Goal: Information Seeking & Learning: Learn about a topic

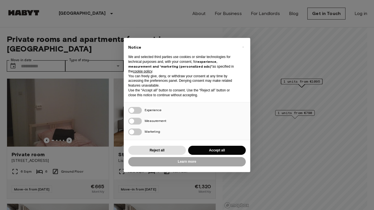
click at [217, 147] on button "Accept all" at bounding box center [217, 149] width 58 height 9
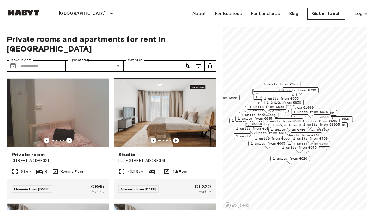
scroll to position [38, 0]
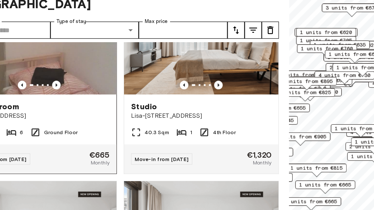
drag, startPoint x: 60, startPoint y: 95, endPoint x: 69, endPoint y: 95, distance: 8.8
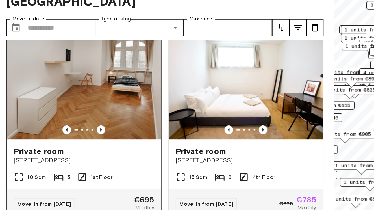
scroll to position [384, 0]
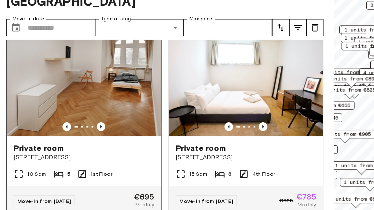
click at [76, 77] on img at bounding box center [58, 103] width 102 height 68
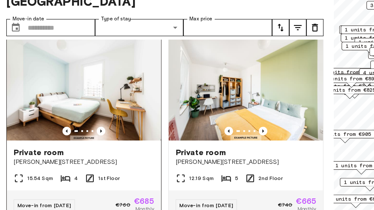
scroll to position [1002, 0]
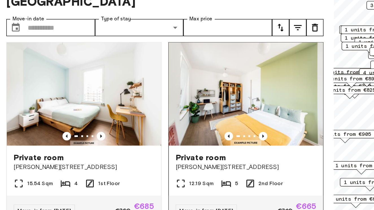
click at [139, 76] on img at bounding box center [165, 110] width 102 height 68
click at [140, 76] on img at bounding box center [165, 110] width 102 height 68
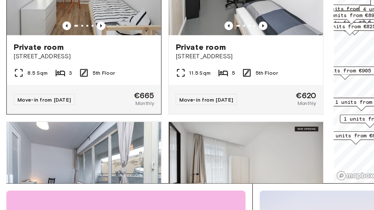
scroll to position [3877, 0]
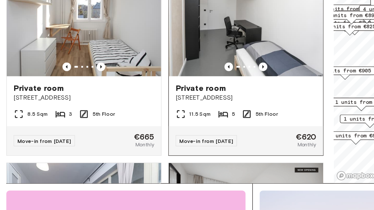
click at [148, 54] on img at bounding box center [165, 88] width 102 height 68
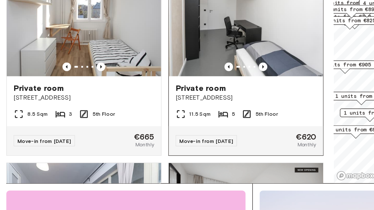
scroll to position [20, 0]
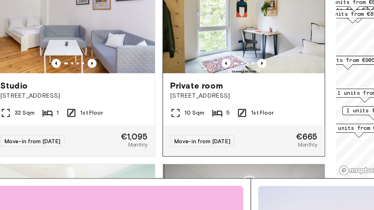
scroll to position [5072, 0]
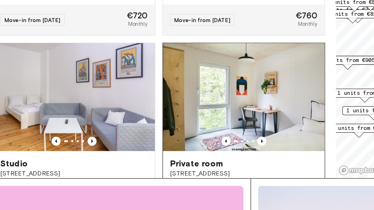
click at [141, 94] on img at bounding box center [165, 128] width 102 height 68
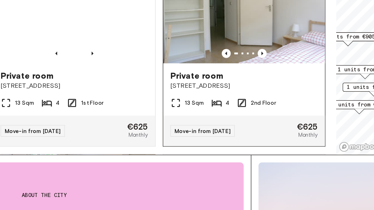
scroll to position [7826, 0]
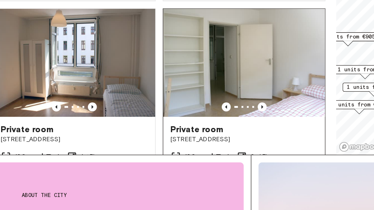
click at [153, 76] on img at bounding box center [165, 110] width 102 height 68
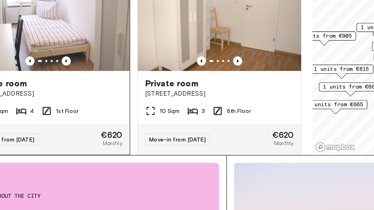
scroll to position [7928, 0]
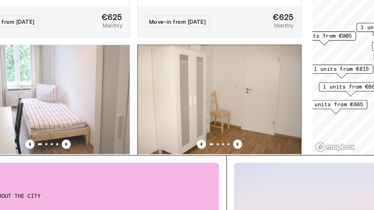
click at [116, 97] on img at bounding box center [165, 131] width 102 height 68
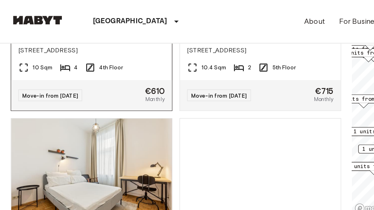
scroll to position [10719, 0]
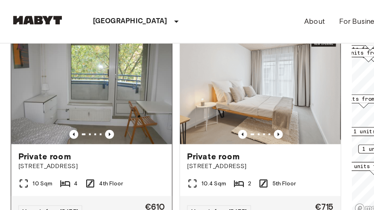
click at [84, 56] on img at bounding box center [58, 57] width 102 height 68
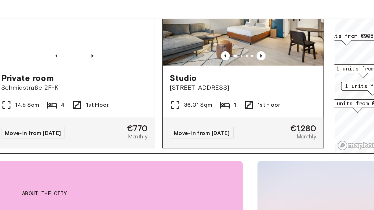
scroll to position [14447, 0]
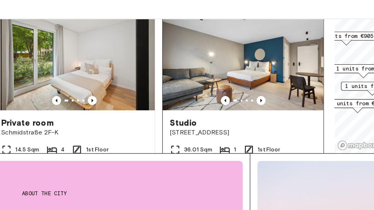
click at [157, 29] on img at bounding box center [165, 51] width 102 height 68
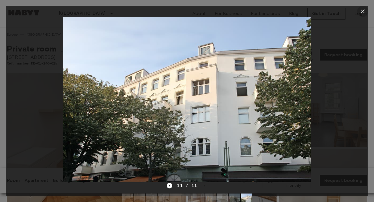
click at [362, 8] on icon "button" at bounding box center [362, 11] width 7 height 7
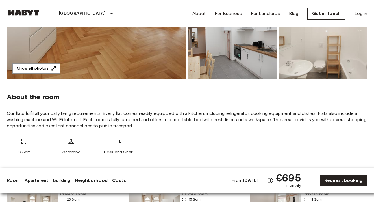
scroll to position [145, 0]
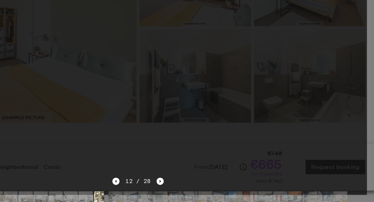
scroll to position [90, 0]
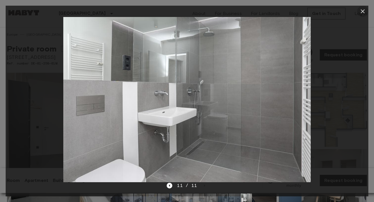
click at [363, 10] on icon "button" at bounding box center [363, 11] width 4 height 4
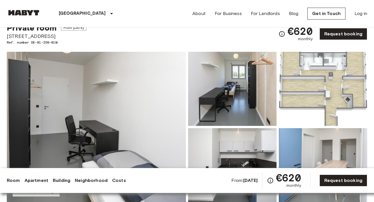
scroll to position [21, 0]
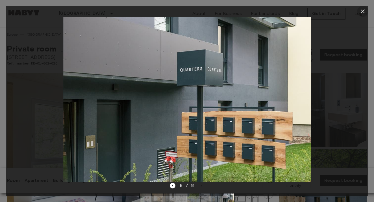
click at [363, 10] on icon "button" at bounding box center [362, 11] width 7 height 7
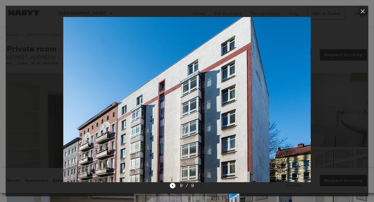
click at [363, 12] on icon "button" at bounding box center [362, 11] width 7 height 7
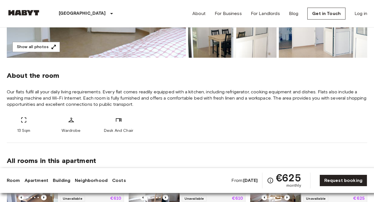
scroll to position [176, 0]
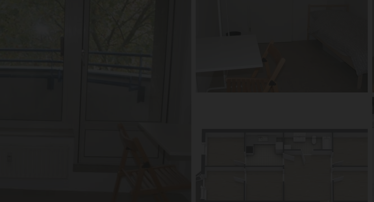
scroll to position [68, 0]
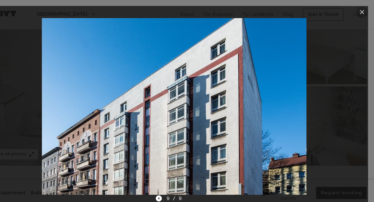
click at [359, 10] on icon "button" at bounding box center [362, 11] width 7 height 7
